Goal: Task Accomplishment & Management: Manage account settings

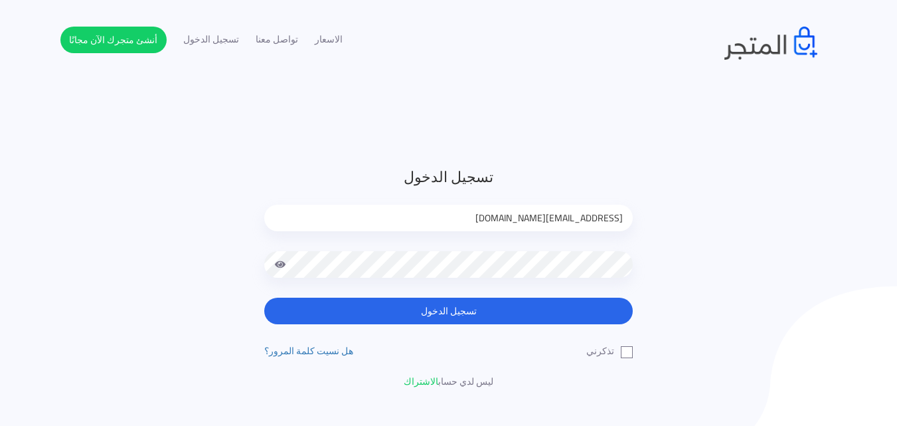
click at [526, 319] on button "تسجيل الدخول" at bounding box center [448, 310] width 369 height 27
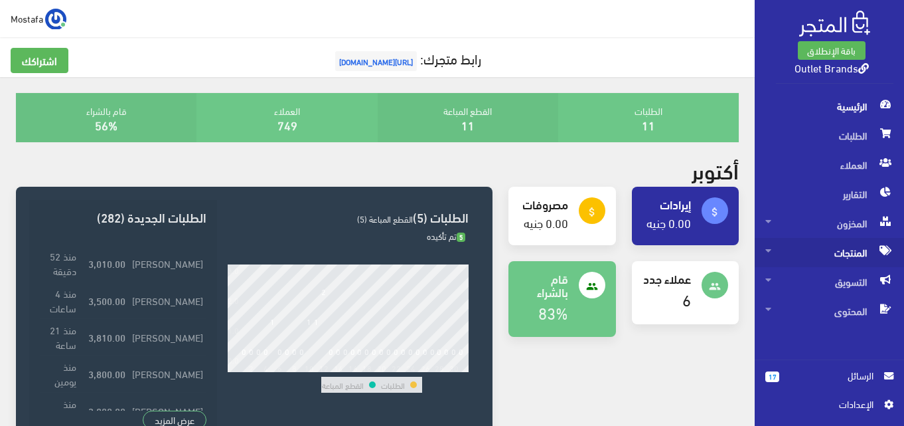
click at [851, 254] on span "المنتجات" at bounding box center [830, 252] width 128 height 29
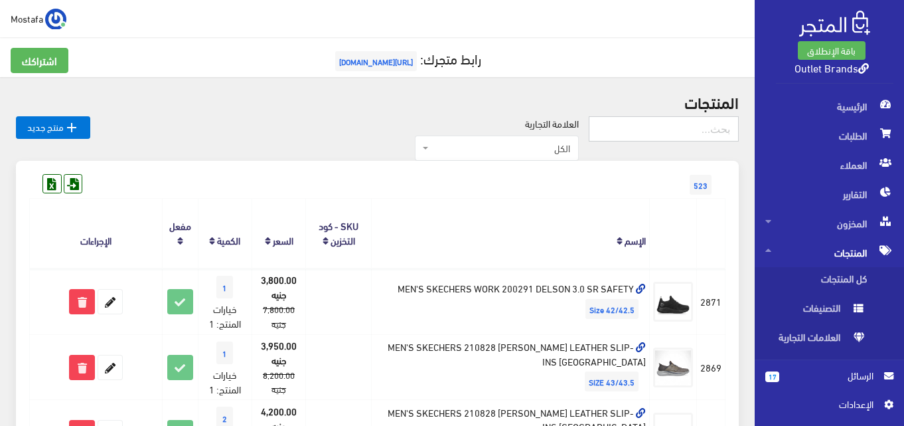
click at [657, 119] on input "text" at bounding box center [664, 128] width 150 height 25
type input "0026"
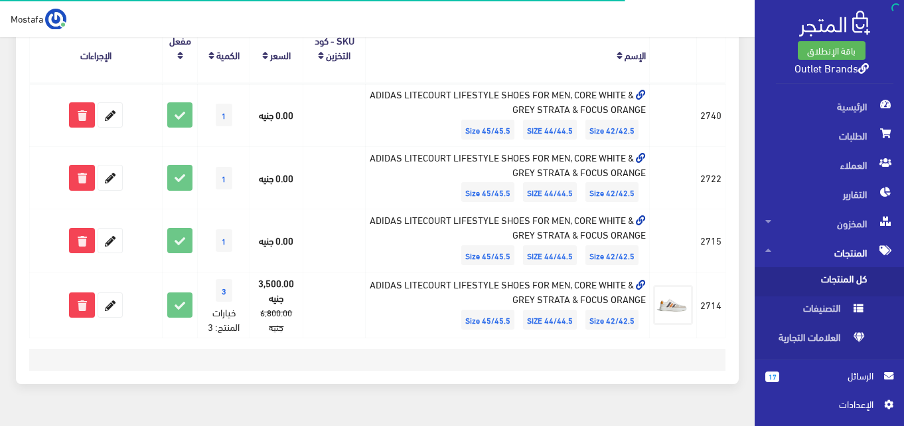
scroll to position [217, 0]
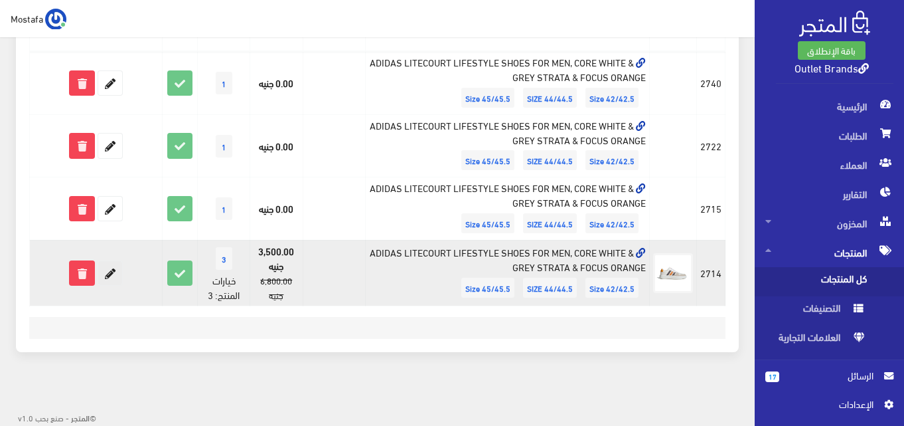
click at [112, 267] on icon at bounding box center [110, 273] width 24 height 24
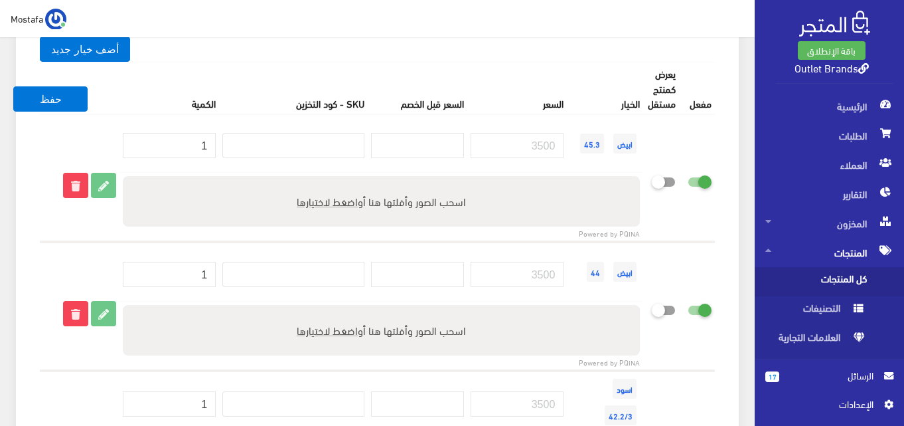
scroll to position [1222, 0]
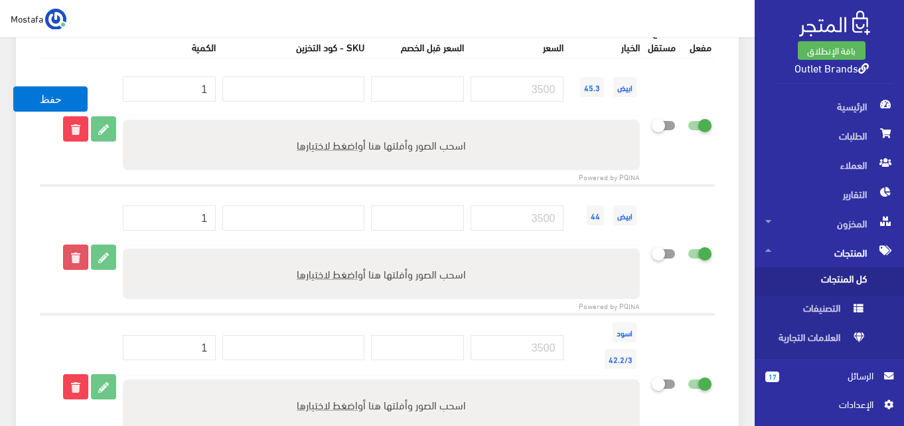
click at [71, 254] on icon at bounding box center [76, 257] width 24 height 24
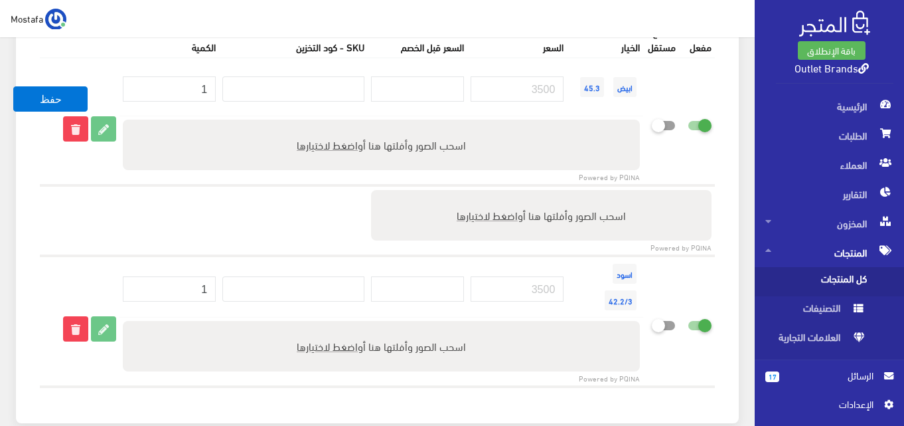
click at [497, 58] on td at bounding box center [517, 87] width 100 height 58
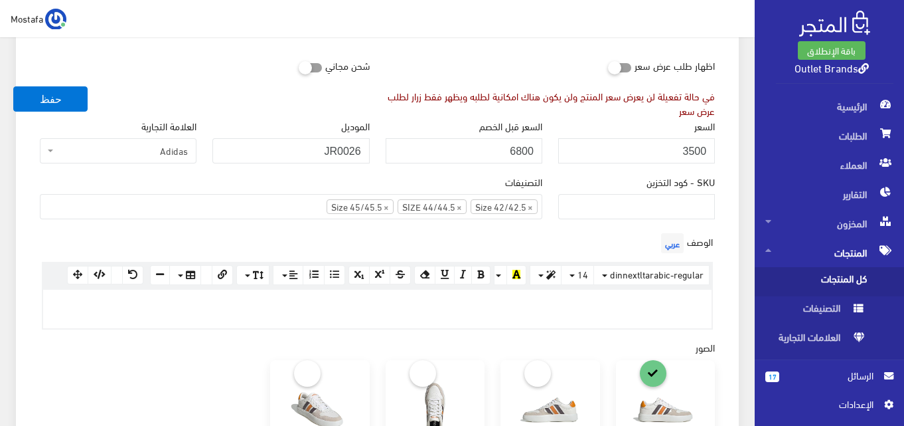
scroll to position [199, 0]
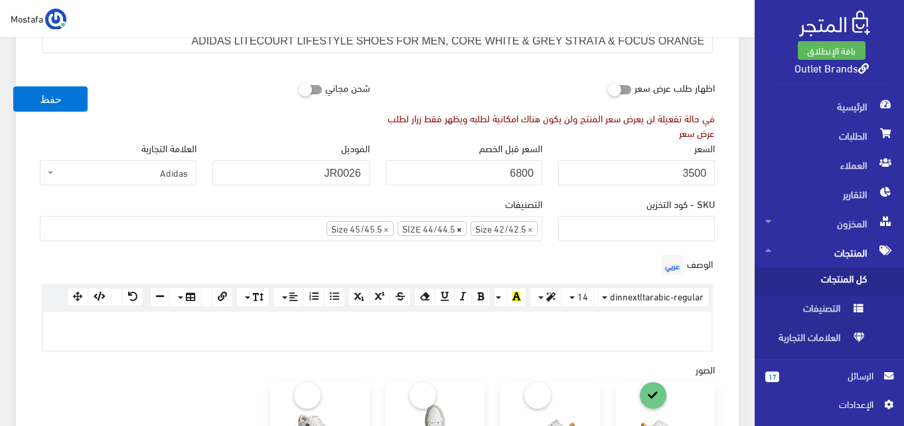
click at [457, 228] on span "×" at bounding box center [459, 228] width 5 height 13
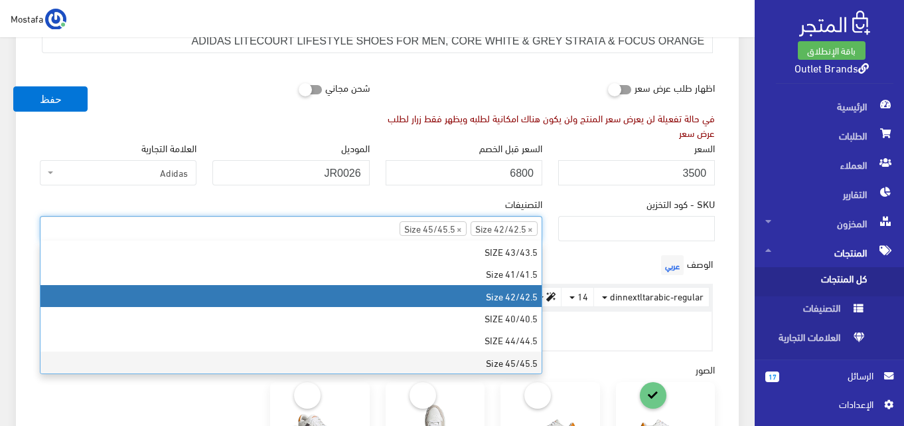
scroll to position [32, 0]
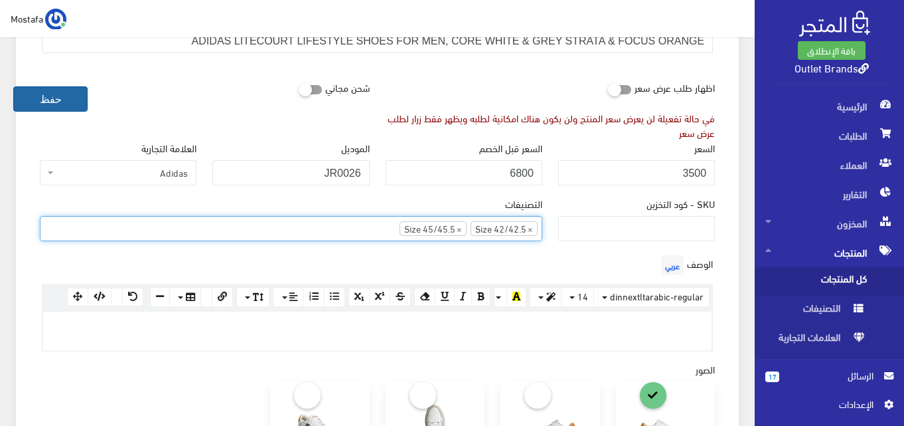
click at [72, 103] on button "حفظ" at bounding box center [50, 98] width 74 height 25
